Goal: Task Accomplishment & Management: Complete application form

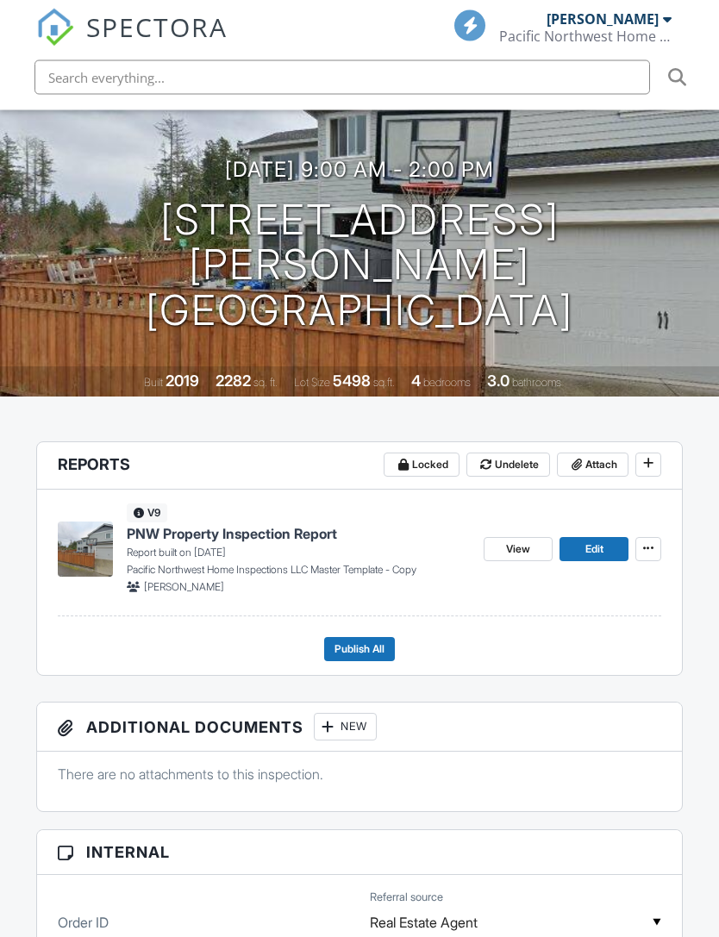
scroll to position [0, 17]
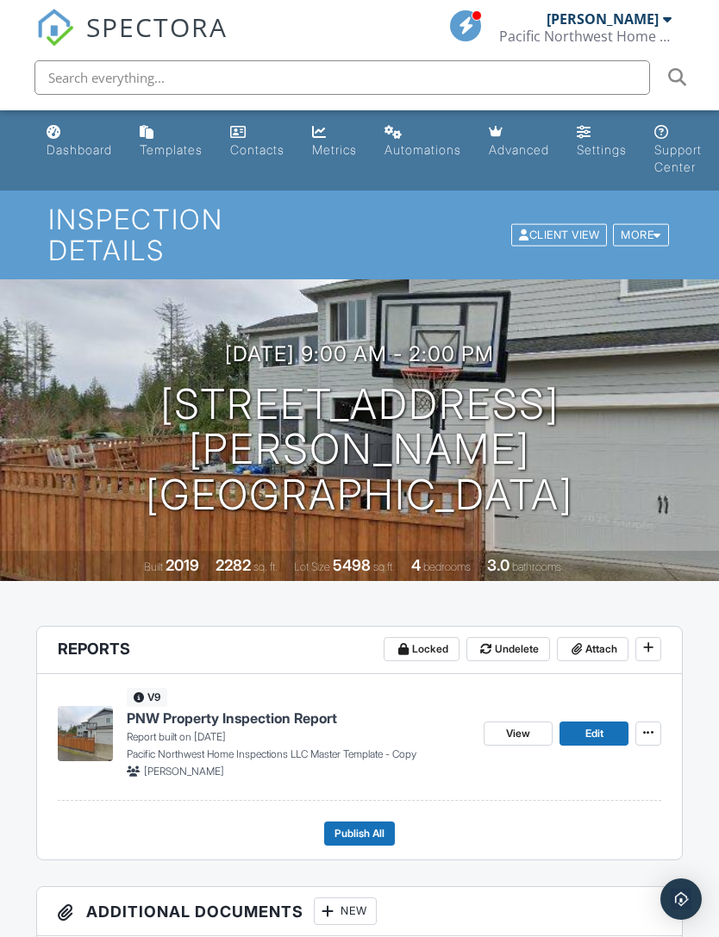
click at [54, 144] on div "Dashboard" at bounding box center [80, 149] width 66 height 15
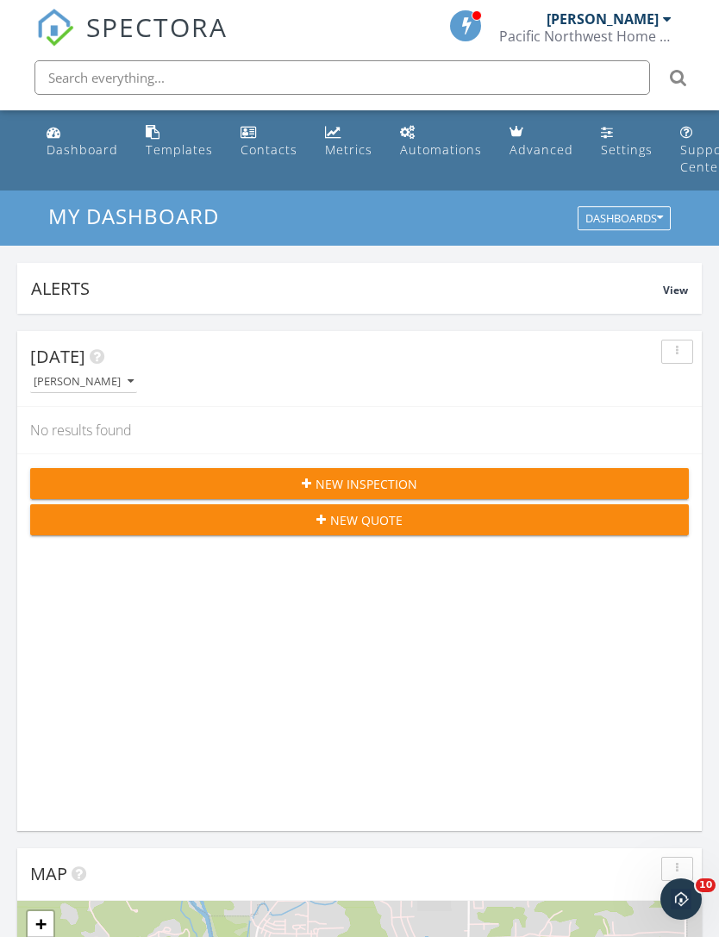
click at [612, 492] on div "New Inspection" at bounding box center [359, 484] width 631 height 18
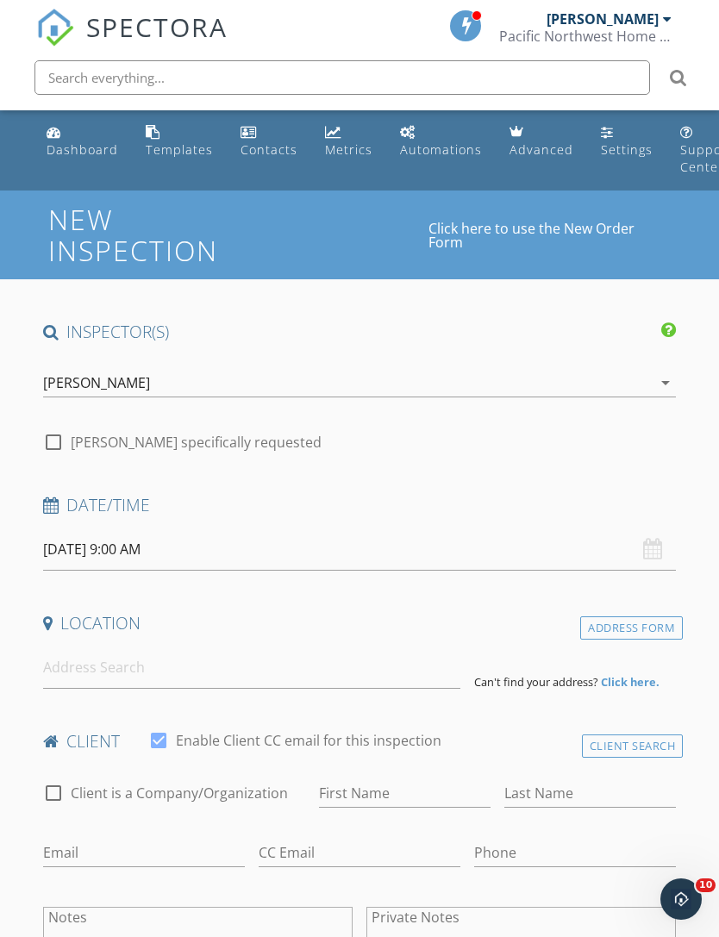
click at [102, 543] on input "[DATE] 9:00 AM" at bounding box center [360, 549] width 634 height 42
click at [597, 503] on h4 "Date/Time" at bounding box center [360, 505] width 634 height 22
click at [54, 665] on input at bounding box center [251, 667] width 417 height 42
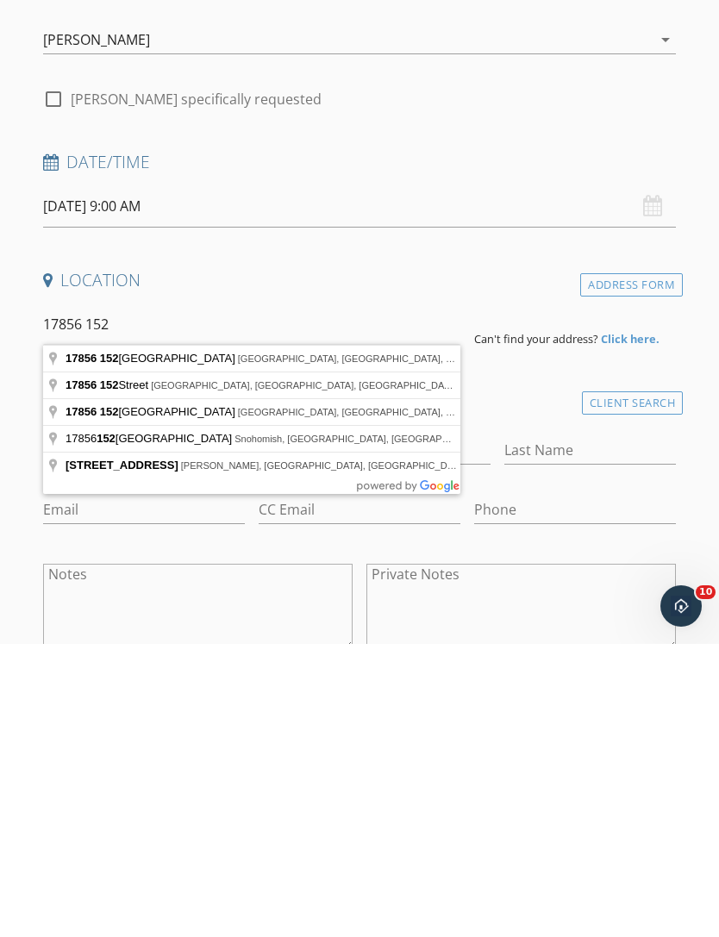
type input "17856 152nd Street Southeast, Monroe, WA, USA"
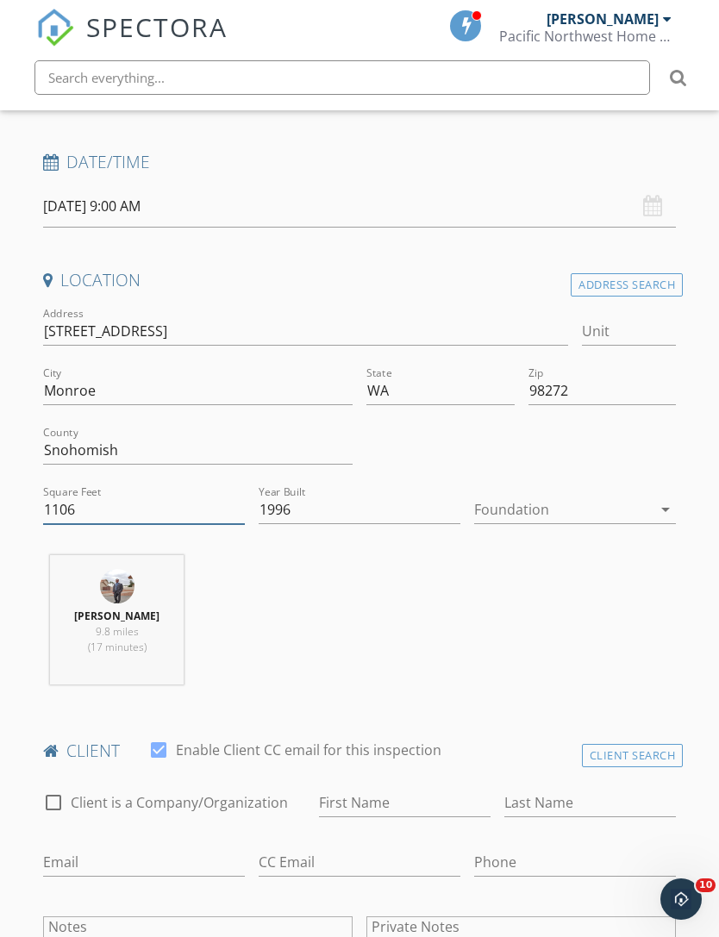
click at [103, 515] on input "1106" at bounding box center [144, 510] width 202 height 28
type input "1"
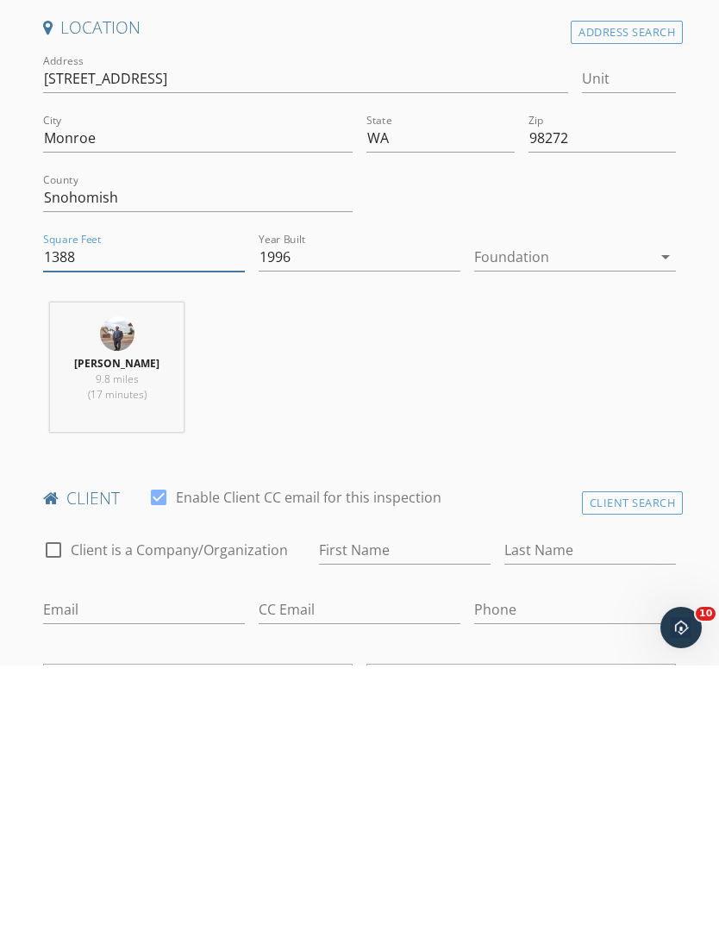
scroll to position [328, 0]
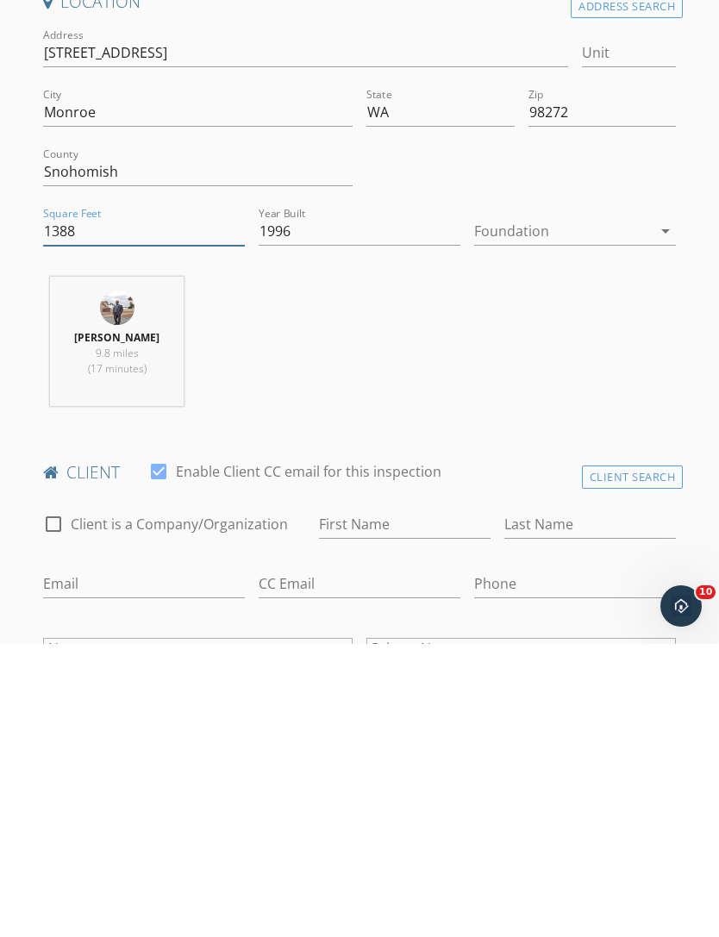
type input "1388"
click at [403, 803] on input "First Name" at bounding box center [405, 817] width 172 height 28
type input "[PERSON_NAME]"
click at [559, 803] on input "Last Name" at bounding box center [590, 817] width 172 height 28
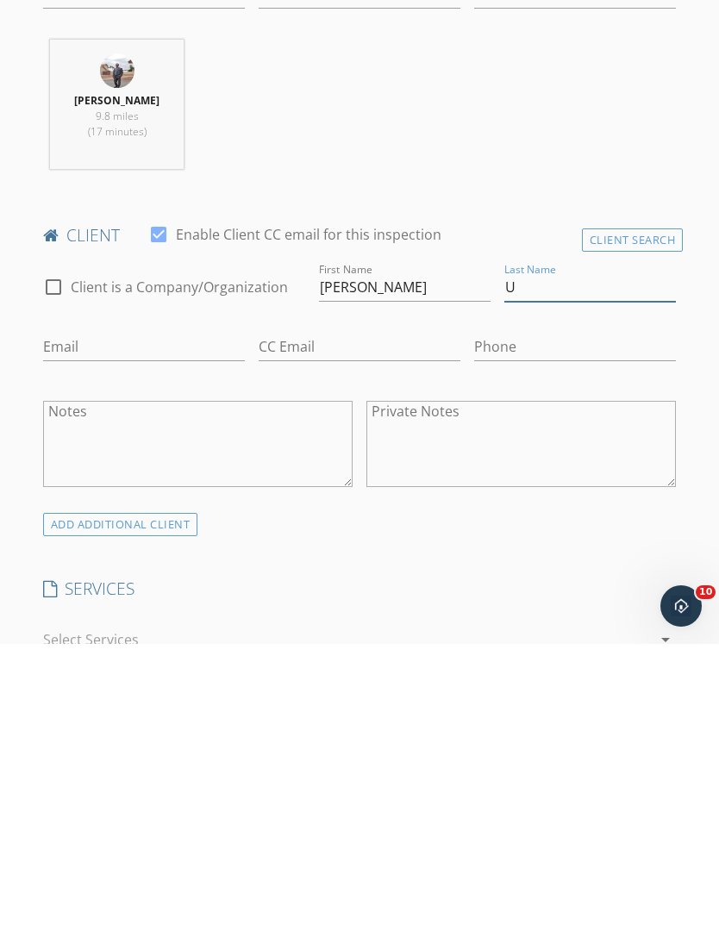
scroll to position [565, 0]
type input "Uribe"
click at [80, 626] on input "Email" at bounding box center [144, 640] width 202 height 28
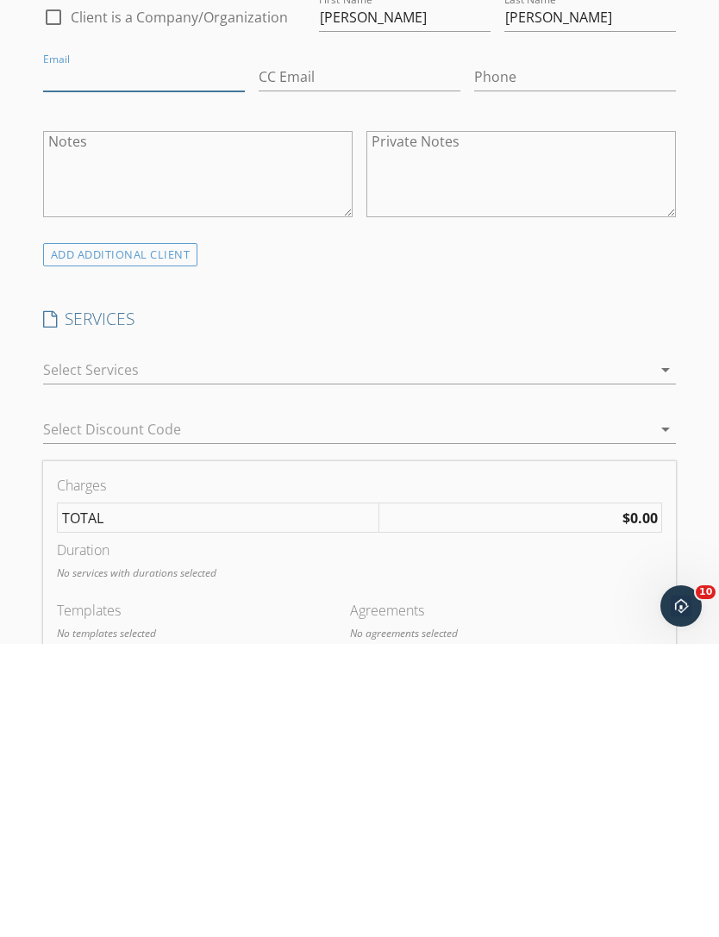
scroll to position [843, 0]
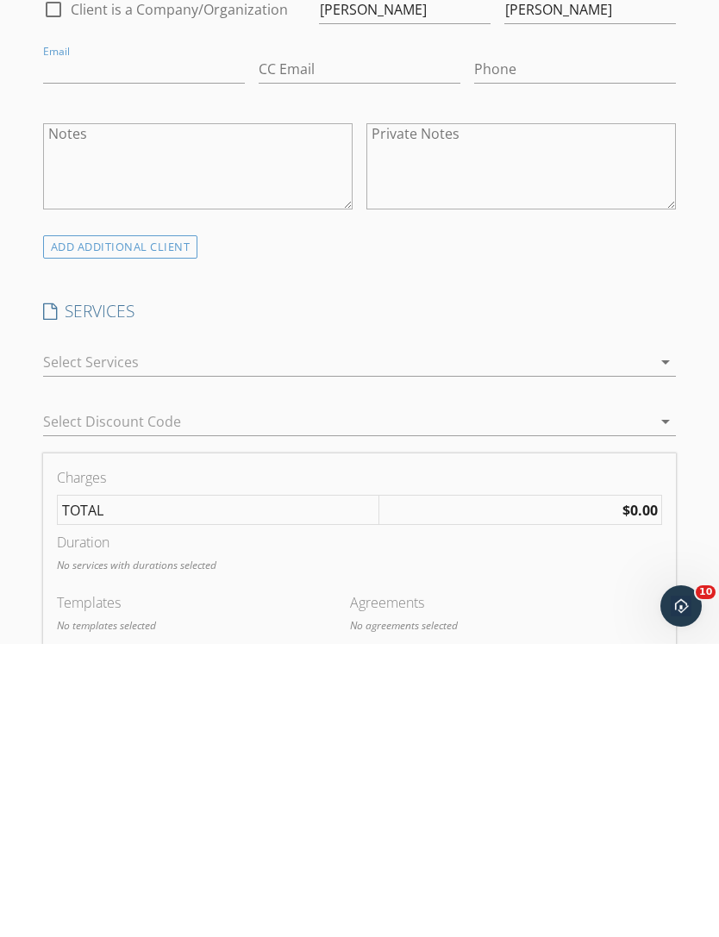
click at [669, 631] on div "check_box_outline_blank Verbal Walk through Verbal Walk through of home conditi…" at bounding box center [360, 659] width 634 height 56
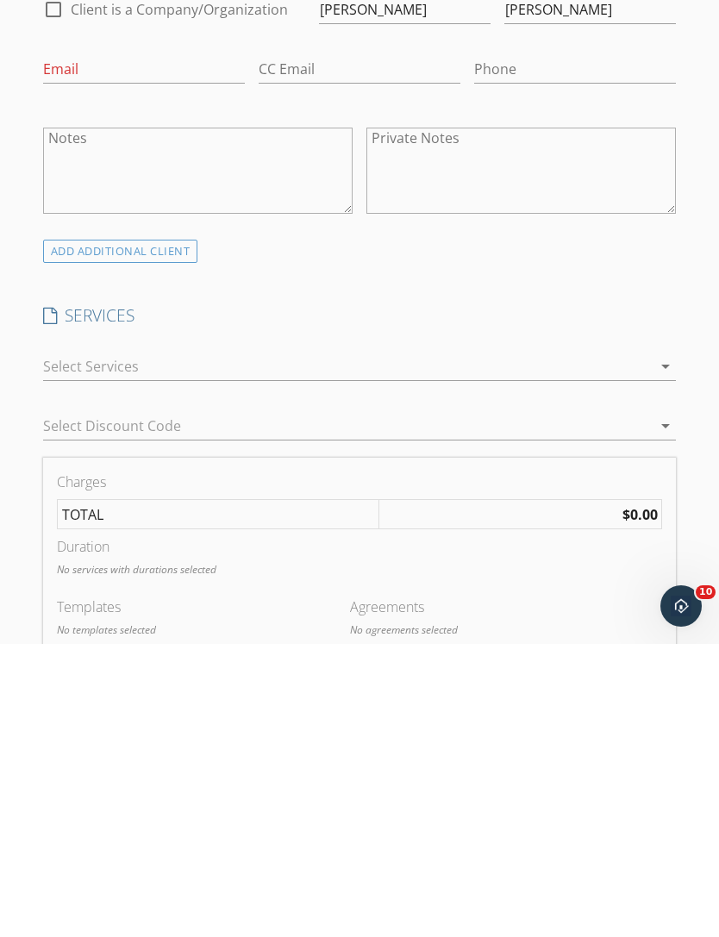
scroll to position [1136, 0]
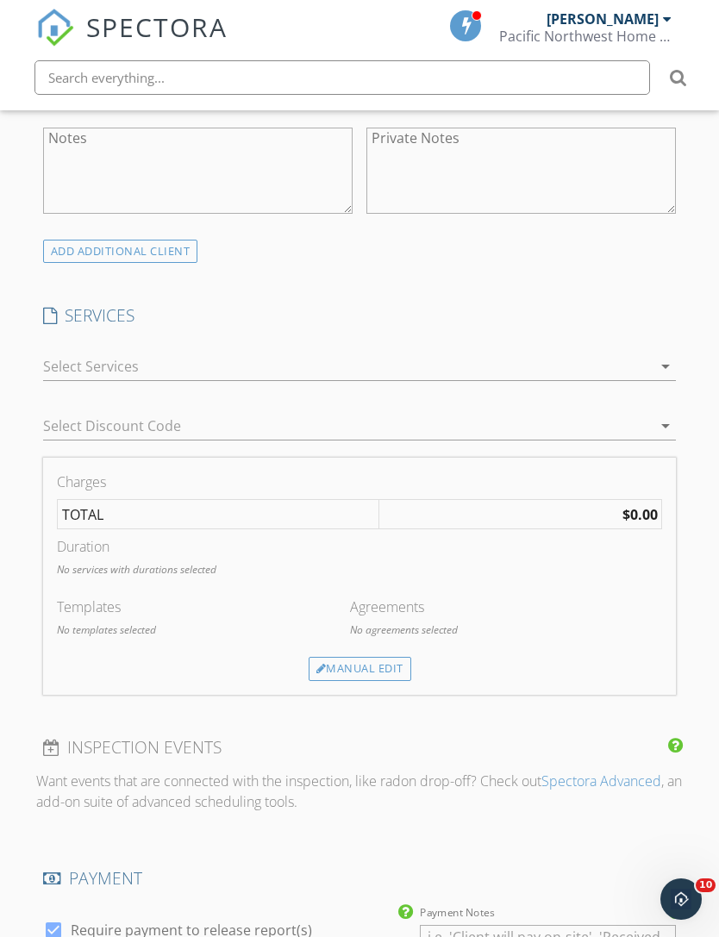
click at [663, 362] on icon "arrow_drop_down" at bounding box center [665, 366] width 21 height 21
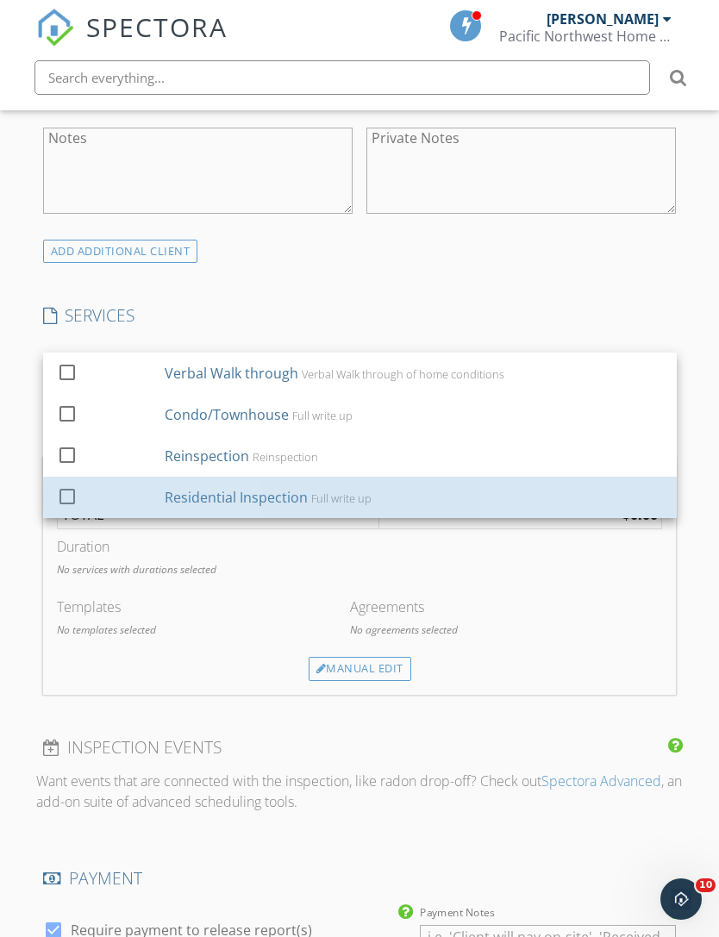
click at [179, 497] on div "Residential Inspection" at bounding box center [236, 497] width 143 height 21
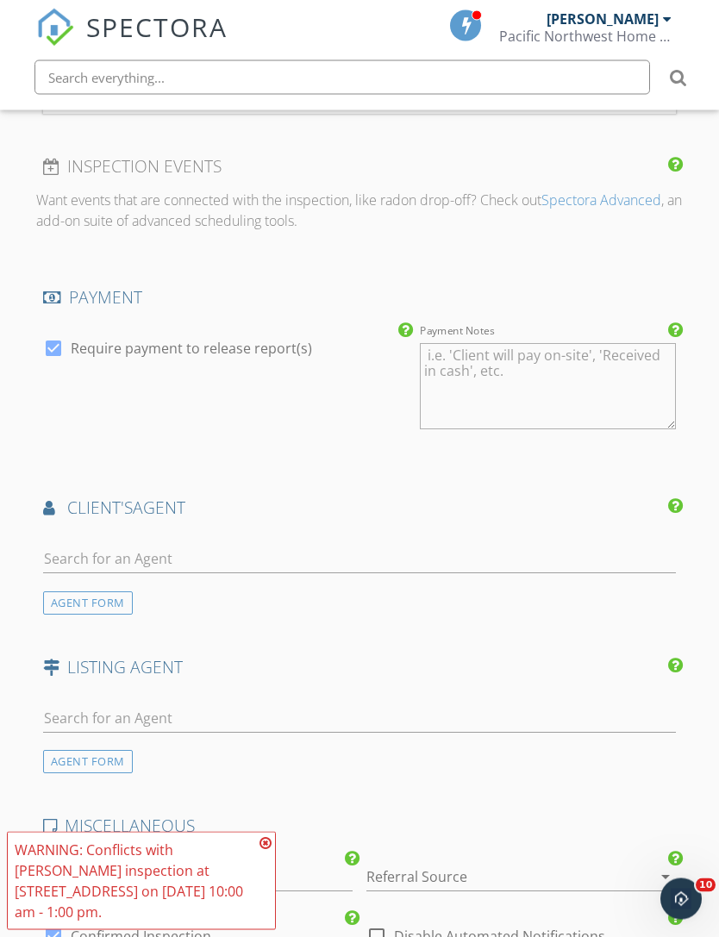
scroll to position [1808, 0]
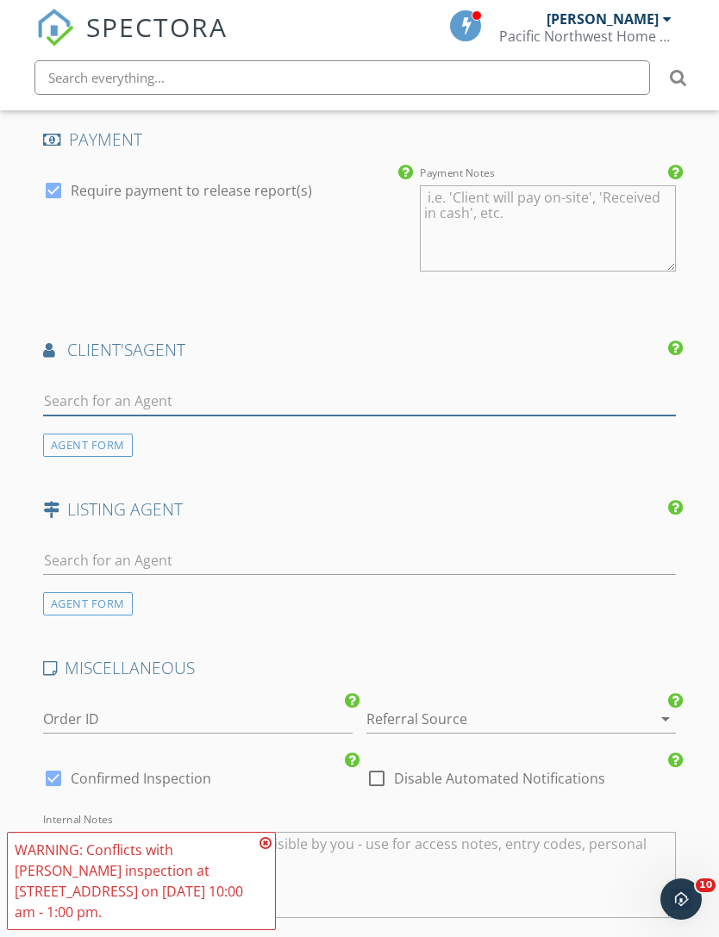
click at [92, 395] on input "text" at bounding box center [360, 401] width 634 height 28
type input "Renee"
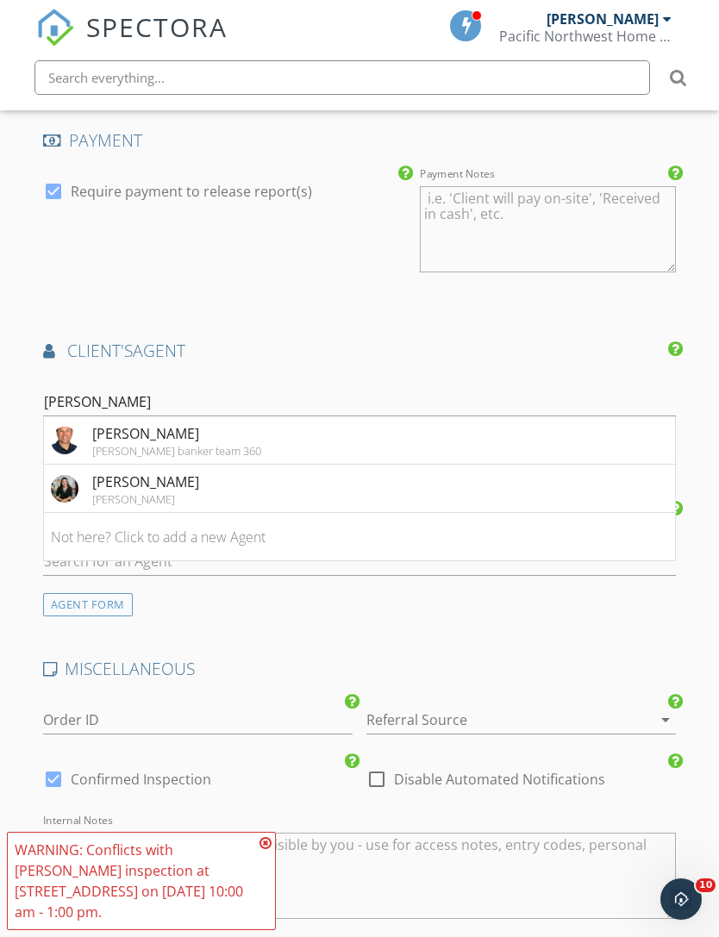
click at [119, 492] on div "John L. Scott" at bounding box center [145, 499] width 107 height 14
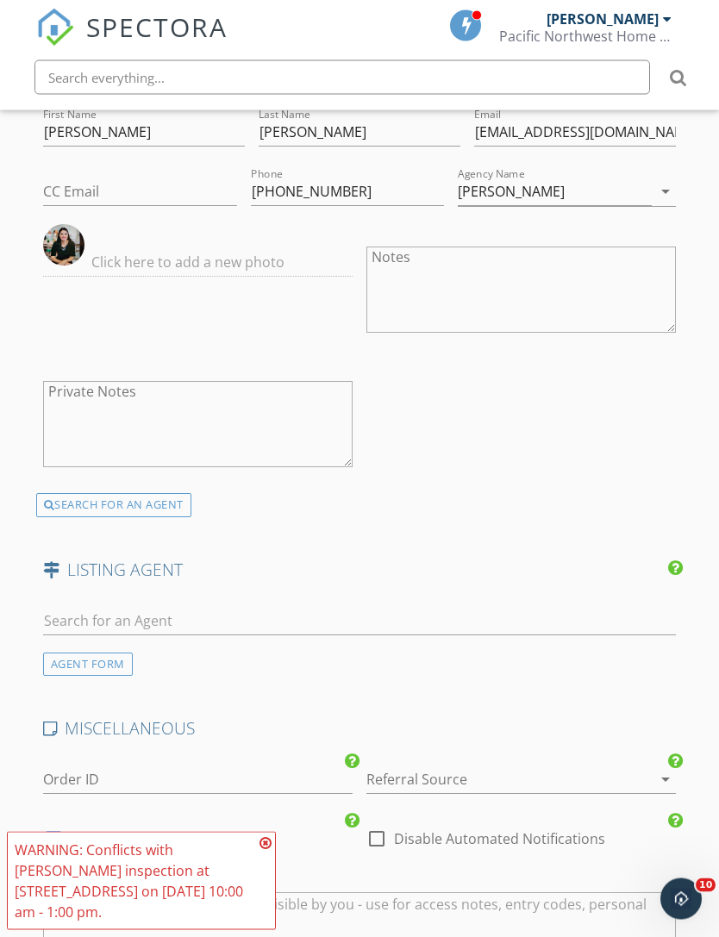
scroll to position [2255, 0]
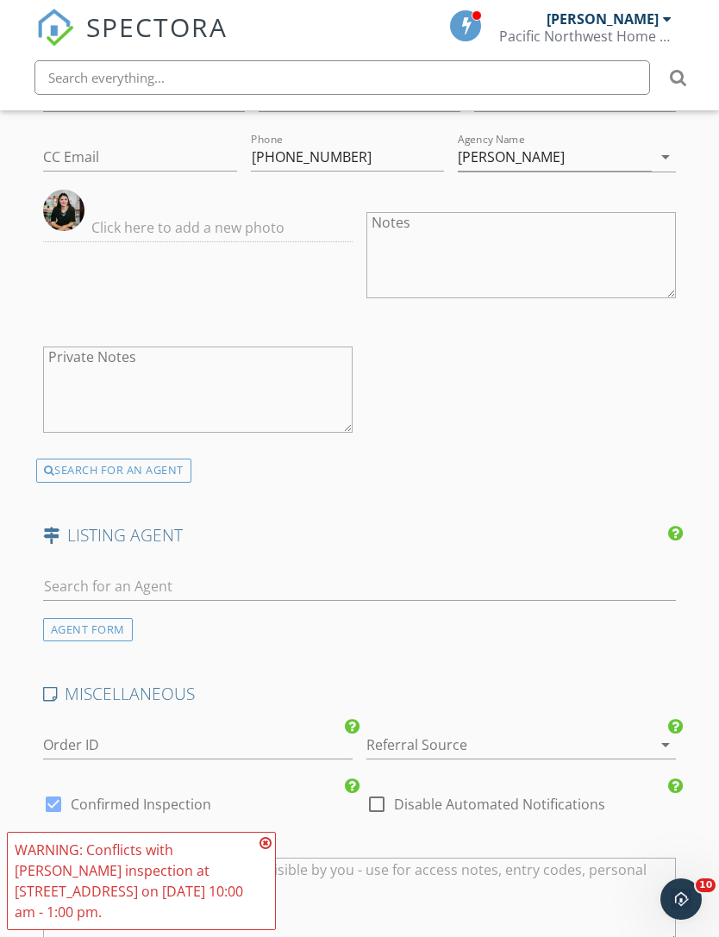
click at [259, 922] on div "WARNING: Conflicts with Chuck Fuda's inspection at 1000 S 248th St on 09/30/202…" at bounding box center [141, 881] width 253 height 83
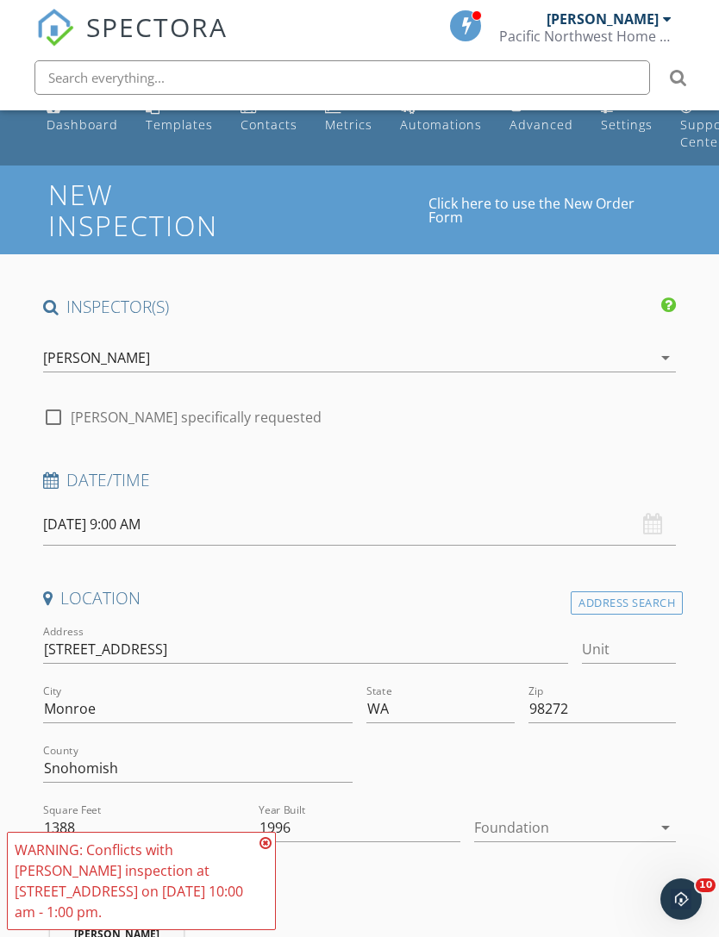
scroll to position [22, 0]
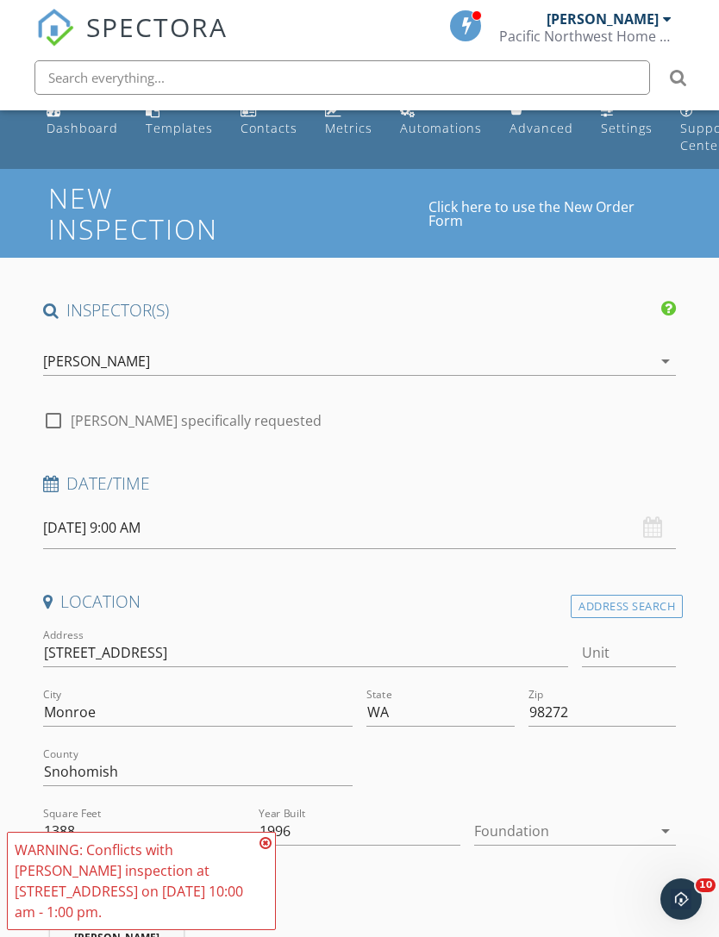
click at [94, 520] on input "09/30/2025 9:00 AM" at bounding box center [360, 528] width 634 height 42
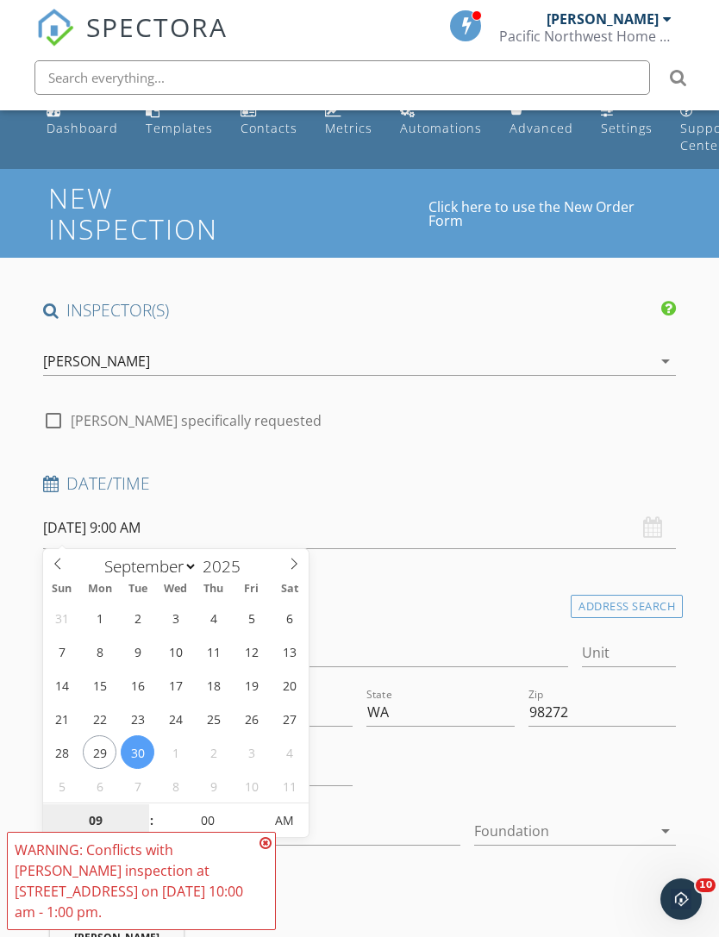
select select "9"
type input "10/01/2025 9:00 AM"
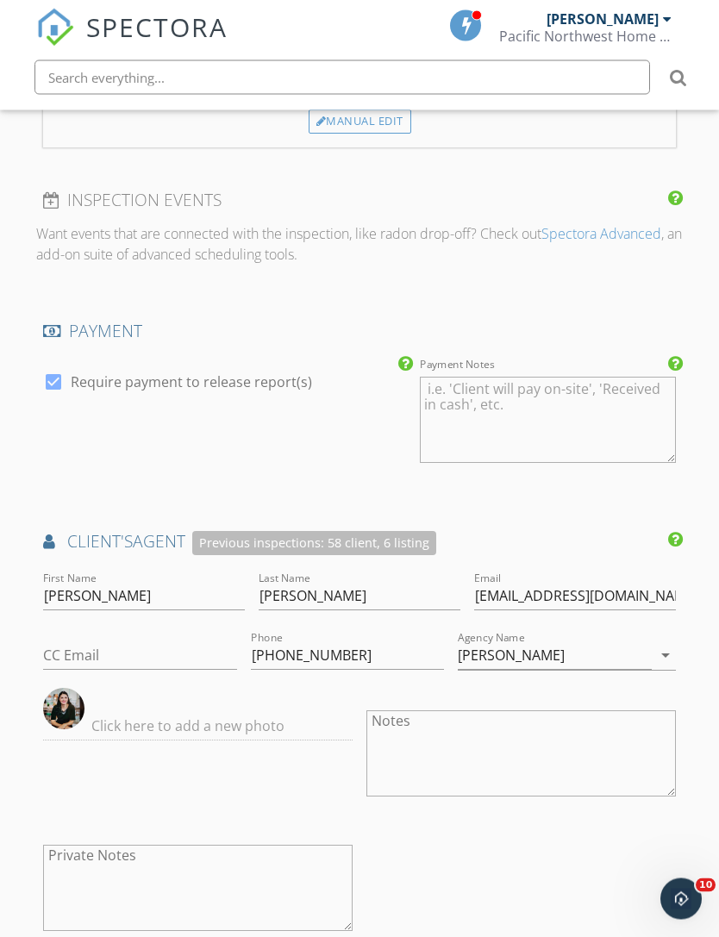
scroll to position [1794, 0]
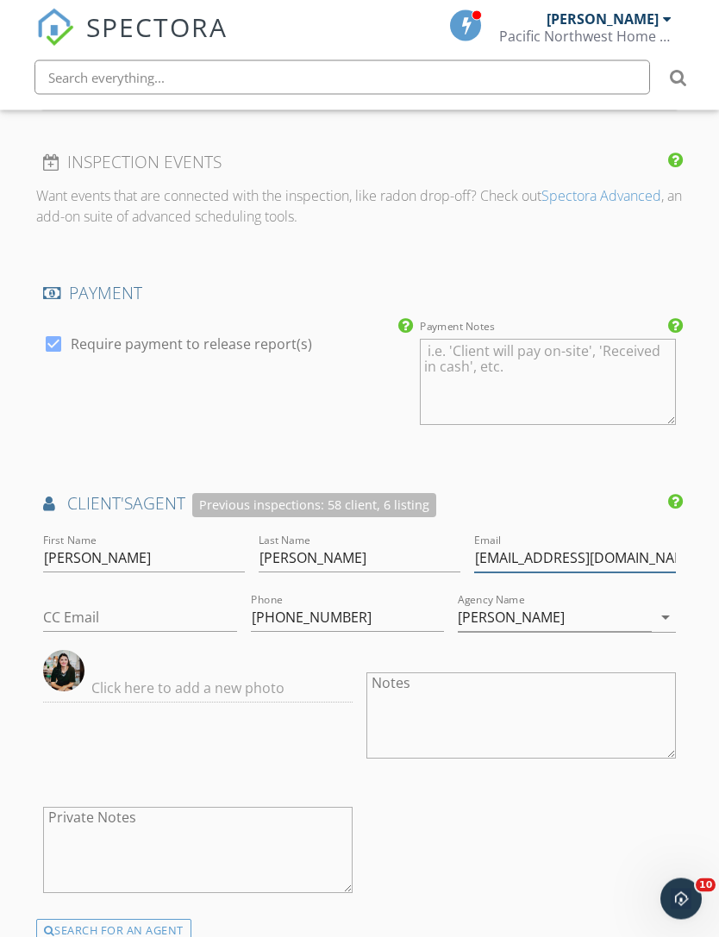
click at [474, 561] on input "forsalebyrenee@gmail.com" at bounding box center [575, 559] width 202 height 28
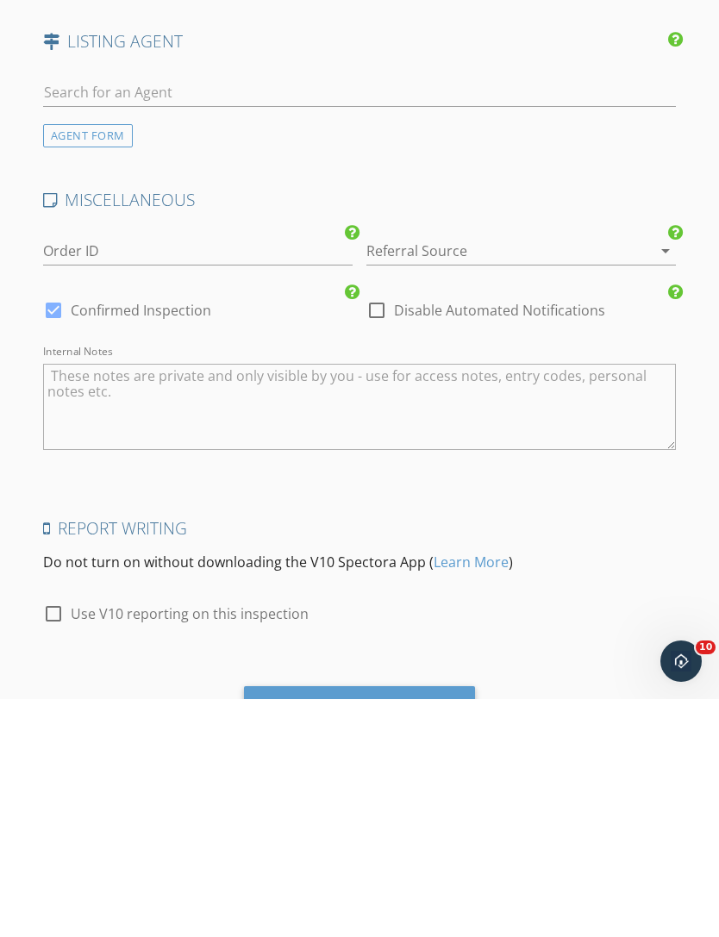
scroll to position [2592, 0]
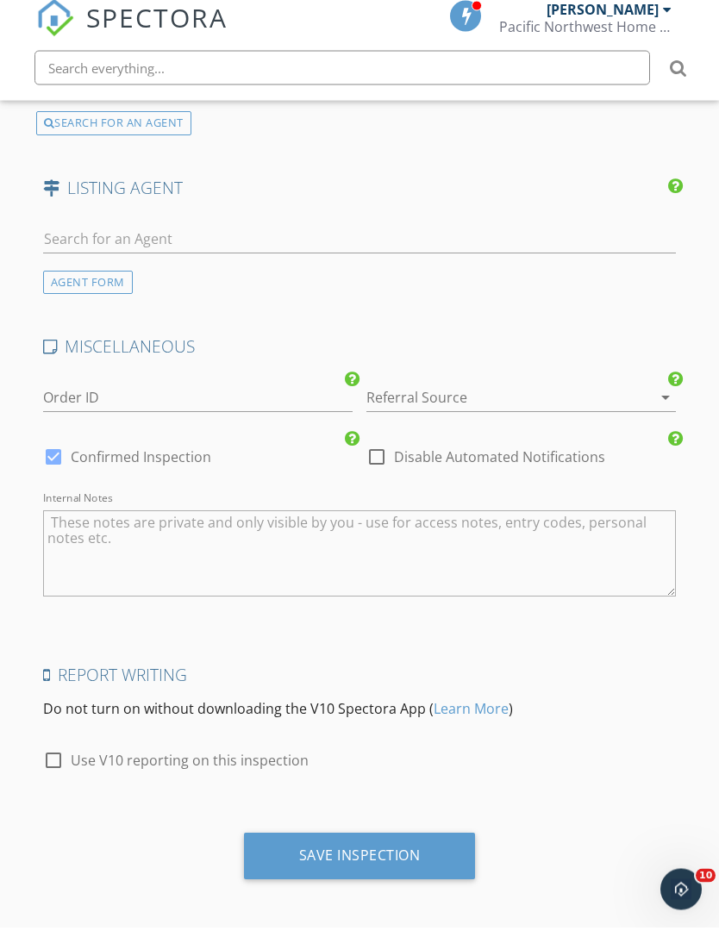
click at [665, 397] on icon "arrow_drop_down" at bounding box center [665, 407] width 21 height 21
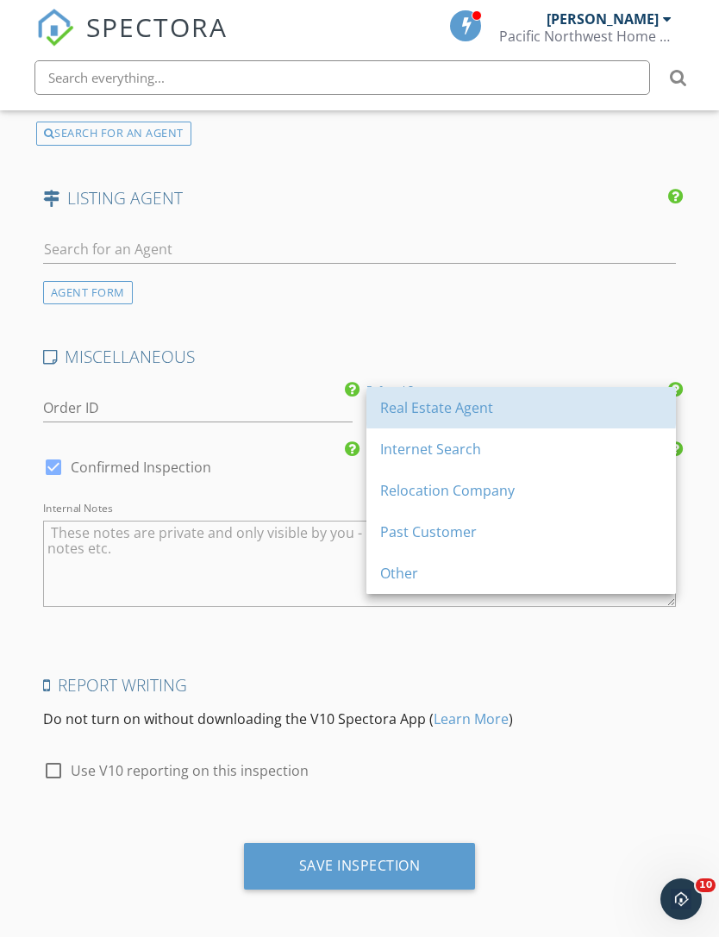
click at [617, 409] on div "Real Estate Agent" at bounding box center [521, 407] width 282 height 21
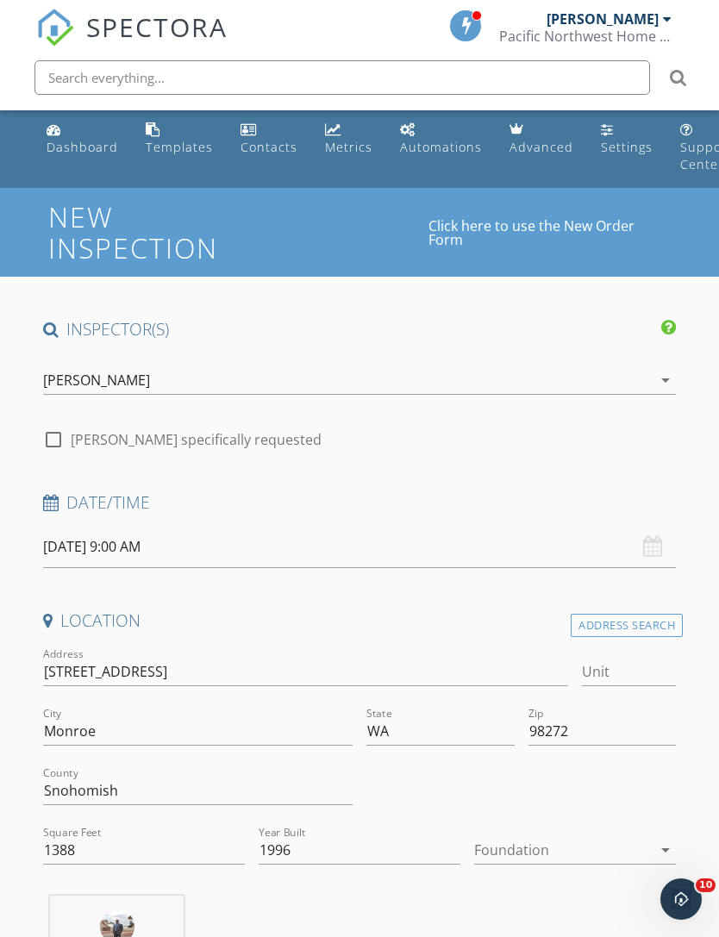
scroll to position [0, 0]
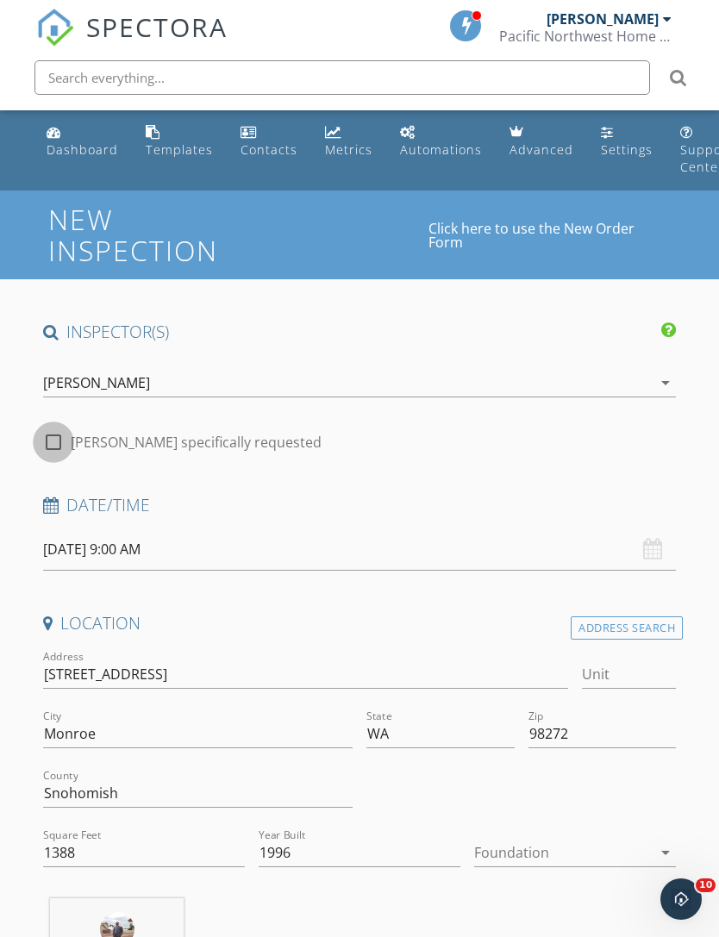
click at [45, 438] on div at bounding box center [53, 442] width 29 height 29
checkbox input "true"
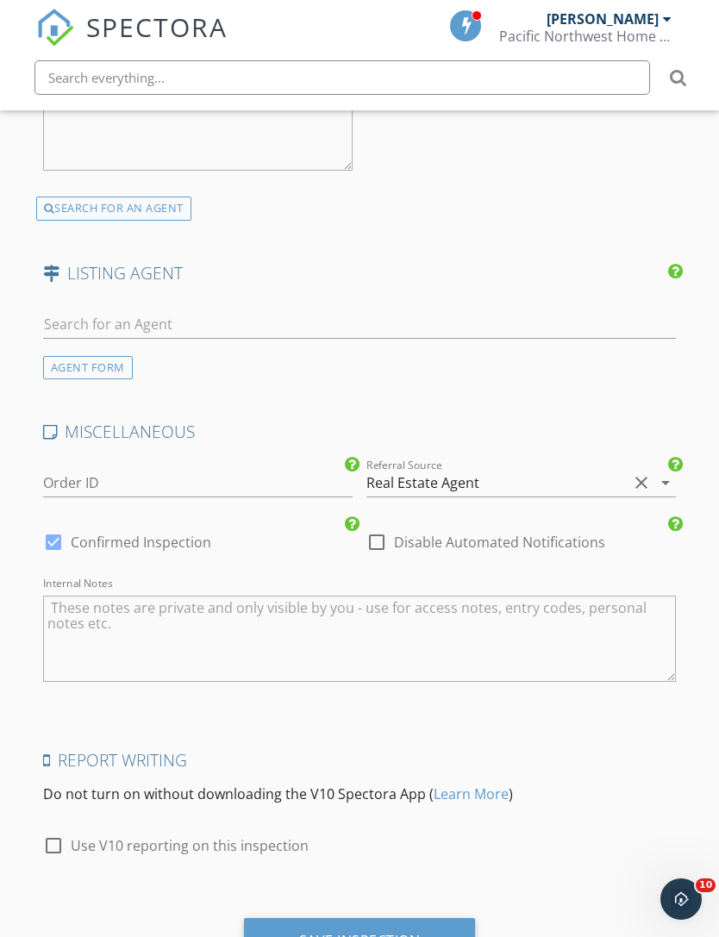
scroll to position [2537, 0]
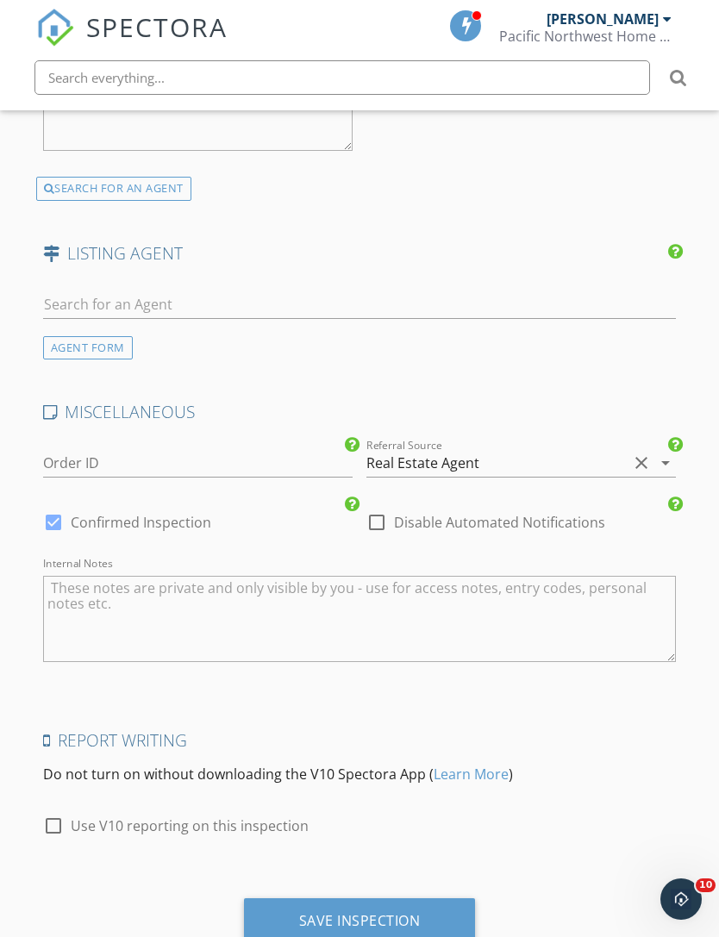
click at [429, 918] on div "Save Inspection" at bounding box center [360, 921] width 232 height 47
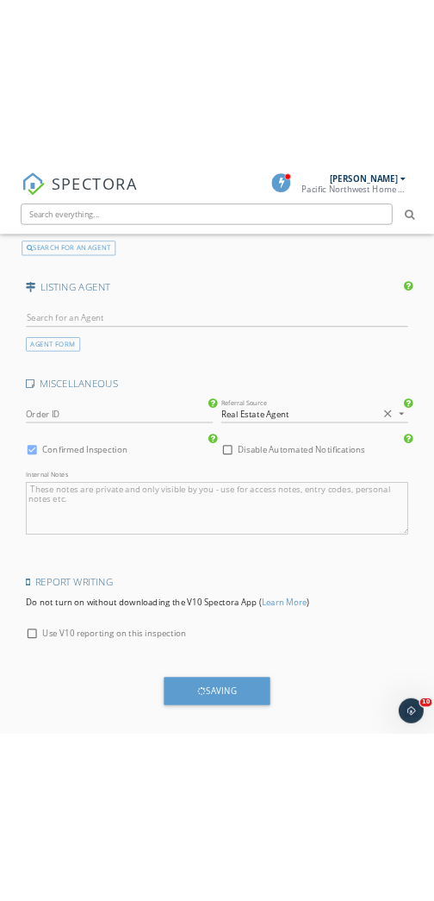
scroll to position [3016, 0]
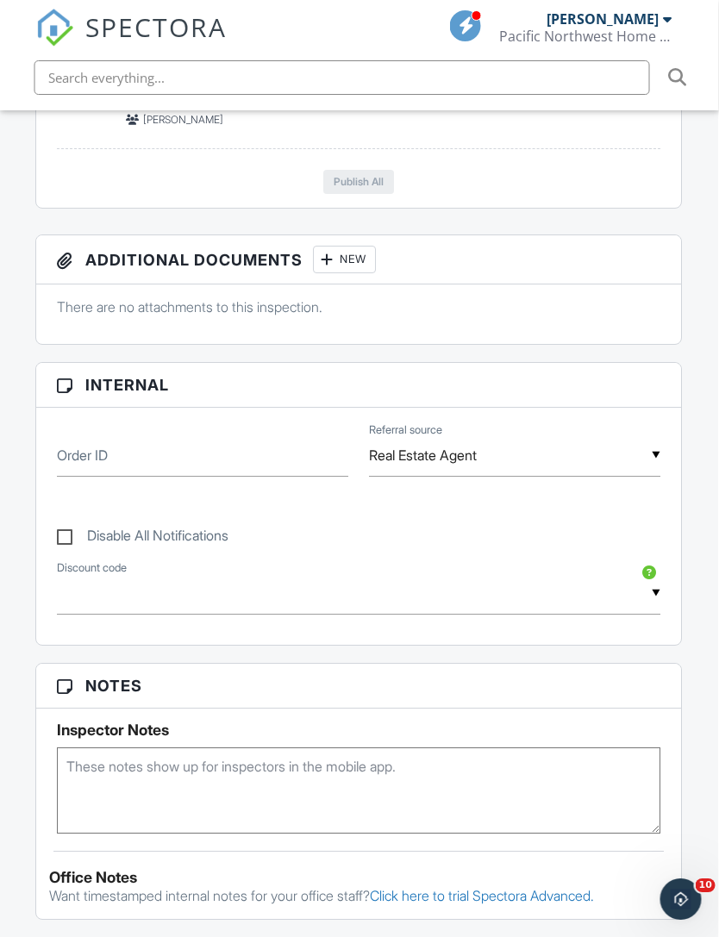
scroll to position [613, 8]
